Goal: Task Accomplishment & Management: Manage account settings

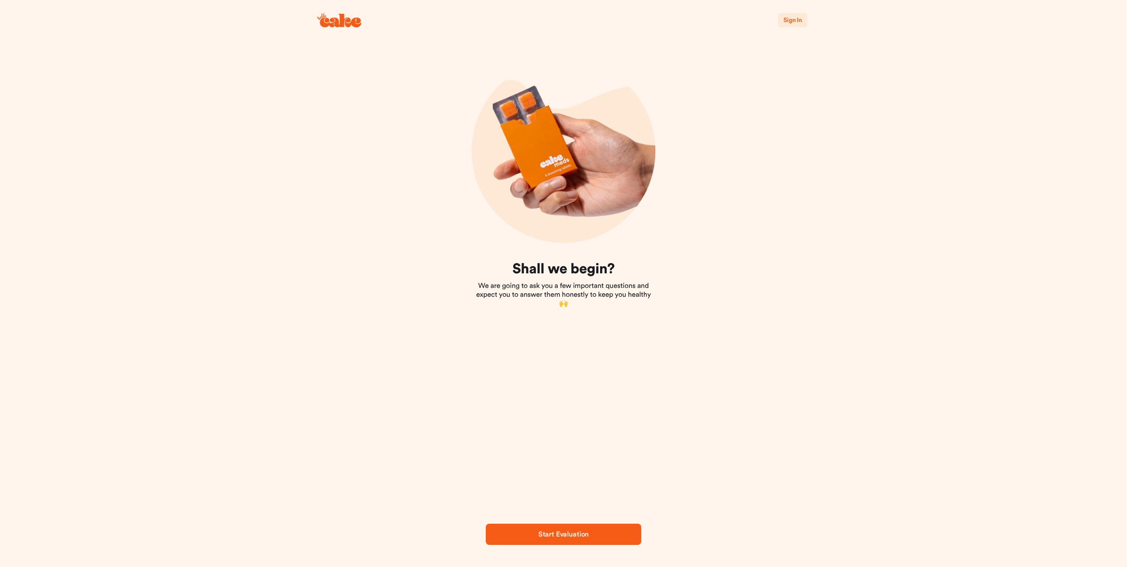
click at [793, 18] on span "Sign In" at bounding box center [793, 20] width 19 height 6
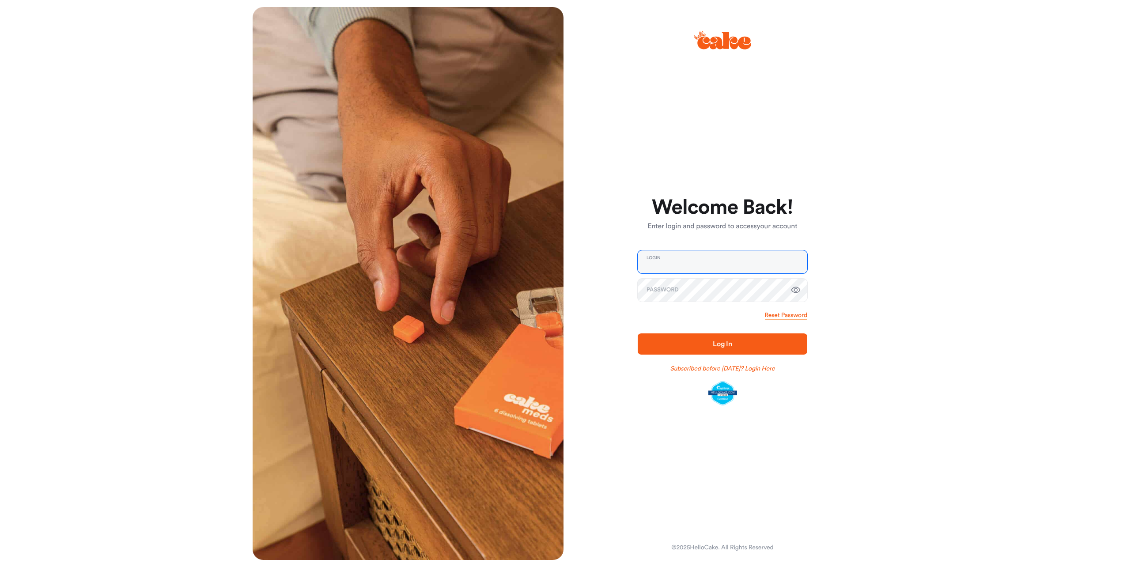
click at [694, 264] on input "email" at bounding box center [723, 261] width 170 height 23
type input "*"
type input "**********"
click at [719, 344] on span "Log In" at bounding box center [722, 344] width 19 height 7
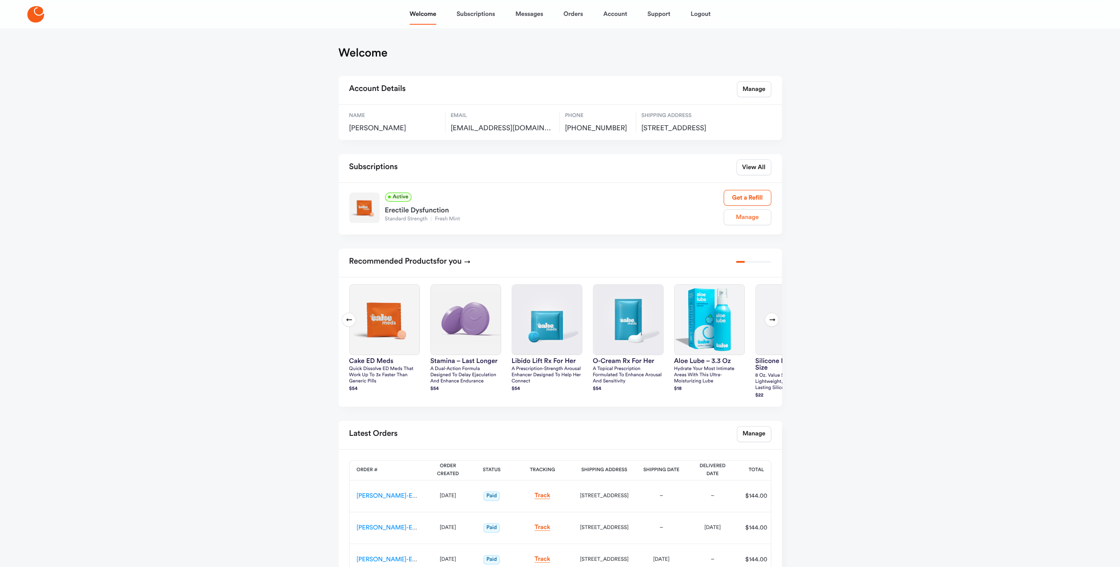
click at [751, 225] on link "Manage" at bounding box center [748, 217] width 48 height 16
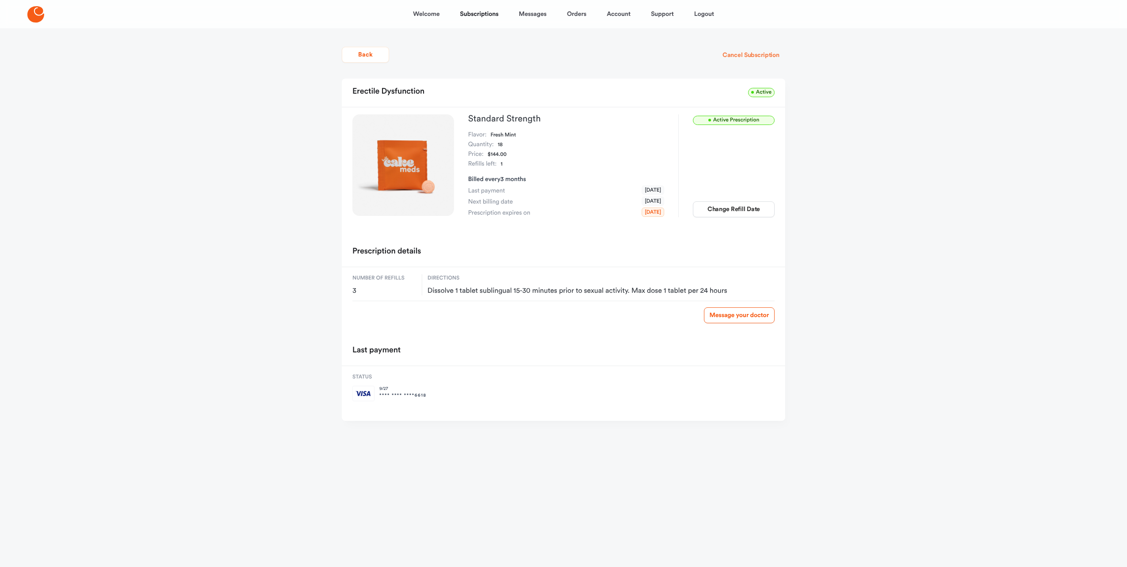
click at [746, 55] on button "Cancel Subscription" at bounding box center [751, 55] width 68 height 16
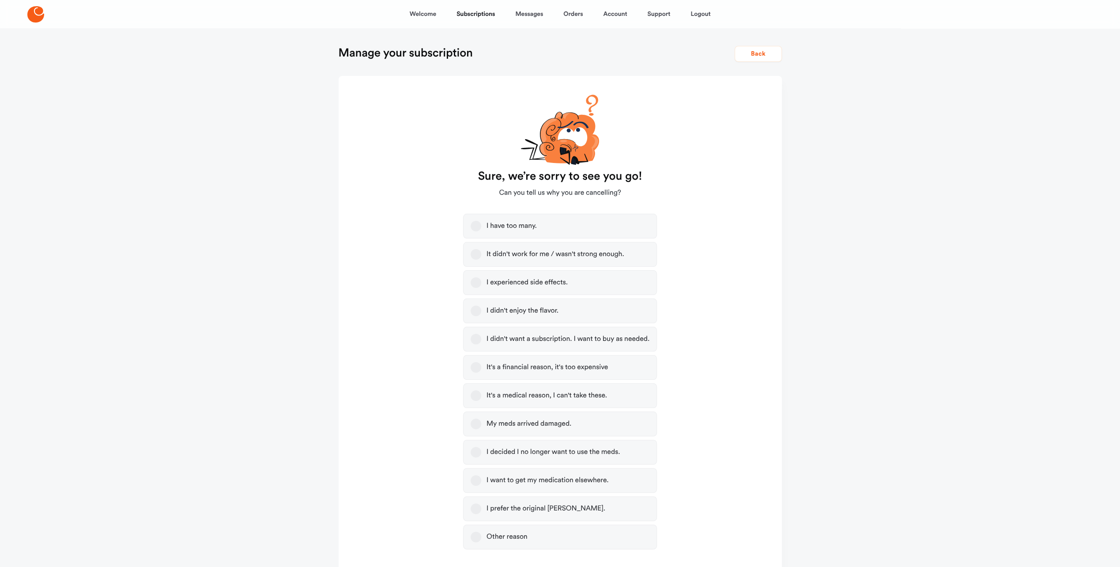
click at [475, 226] on button "I have too many." at bounding box center [476, 226] width 11 height 11
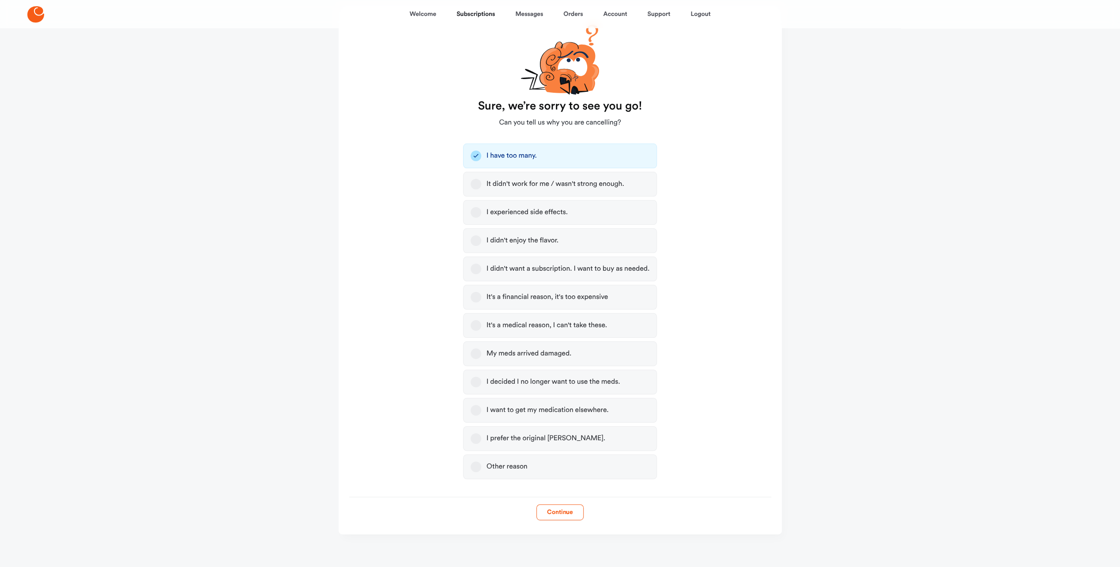
scroll to position [72, 0]
click at [549, 511] on button "Continue" at bounding box center [560, 510] width 47 height 16
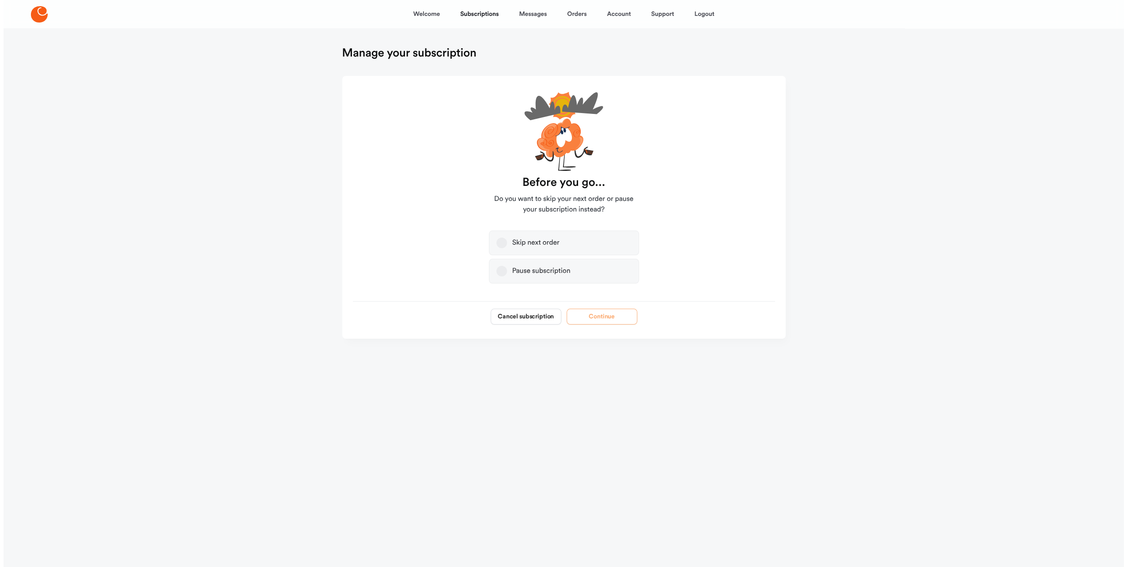
scroll to position [0, 0]
click at [500, 270] on button "Pause subscription" at bounding box center [501, 271] width 11 height 11
click at [607, 316] on button "Continue" at bounding box center [601, 317] width 71 height 16
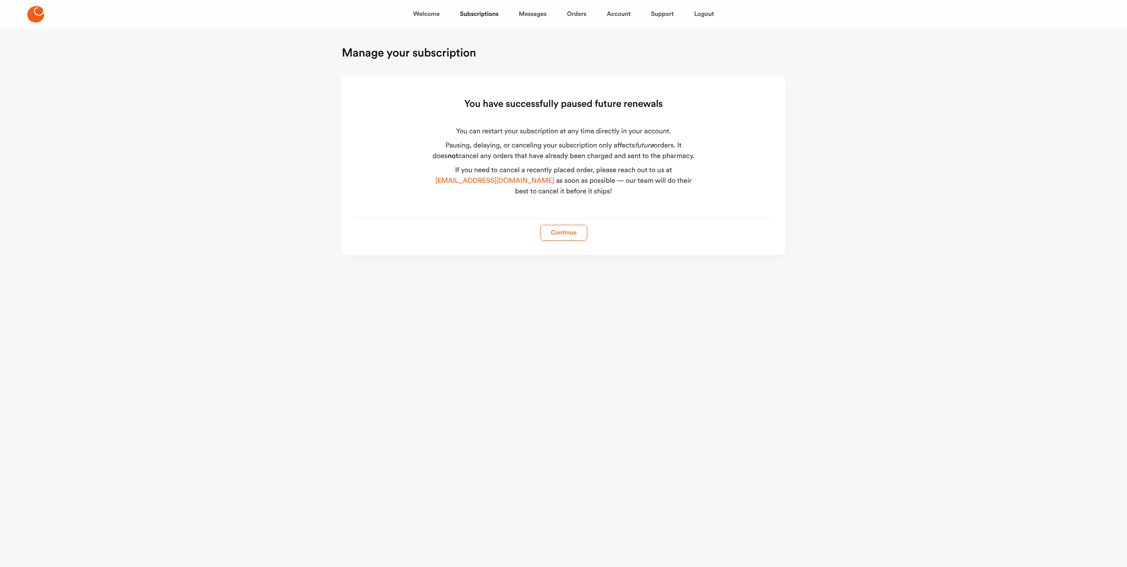
click at [563, 231] on button "Continue" at bounding box center [563, 233] width 47 height 16
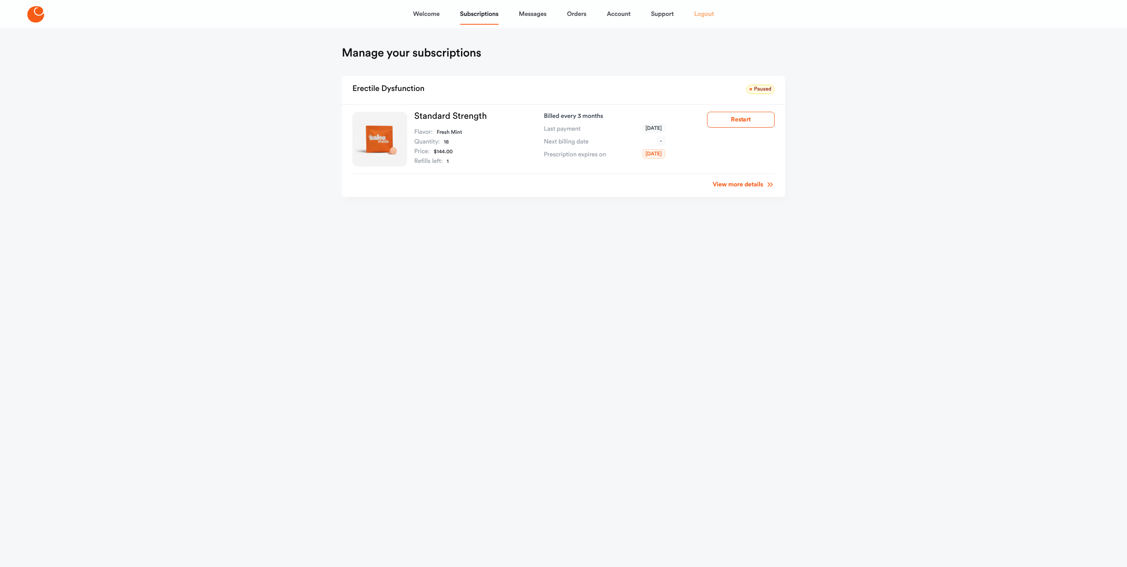
click at [702, 16] on link "Logout" at bounding box center [704, 14] width 20 height 21
